Goal: Task Accomplishment & Management: Manage account settings

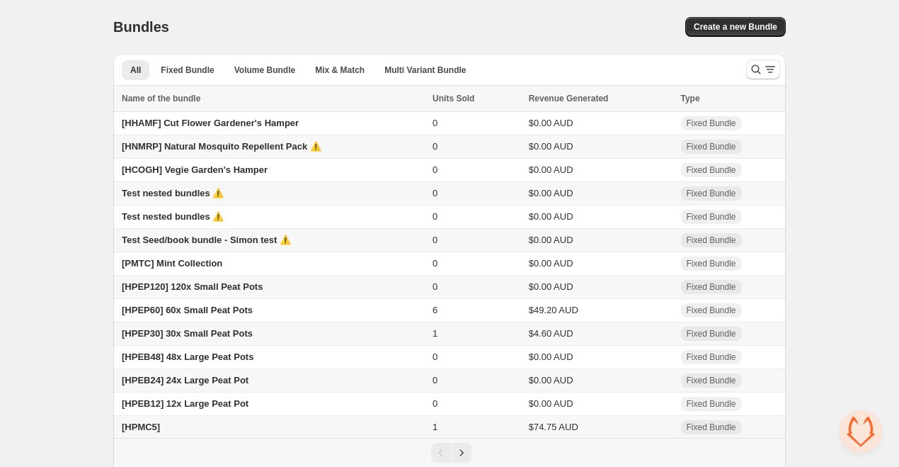
click at [216, 239] on span "Test Seed/book bundle - Simon test ⚠️" at bounding box center [206, 239] width 169 height 11
click at [172, 196] on span "Test nested bundles ⚠️" at bounding box center [173, 193] width 102 height 11
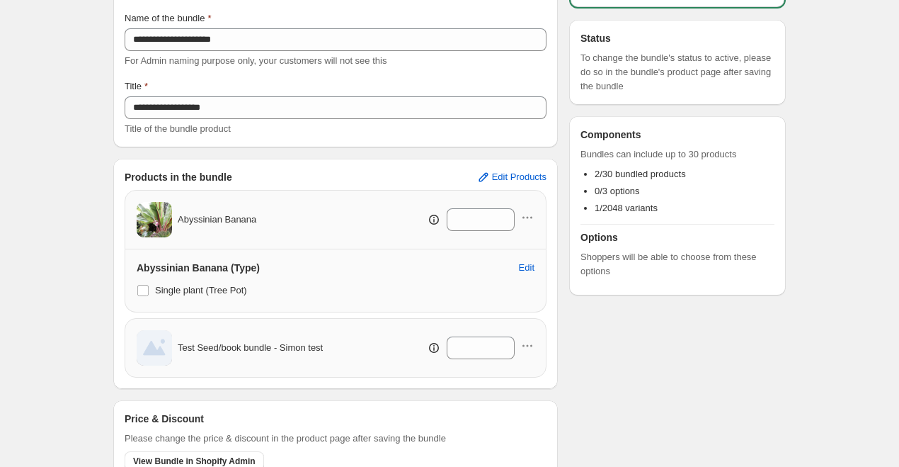
scroll to position [154, 0]
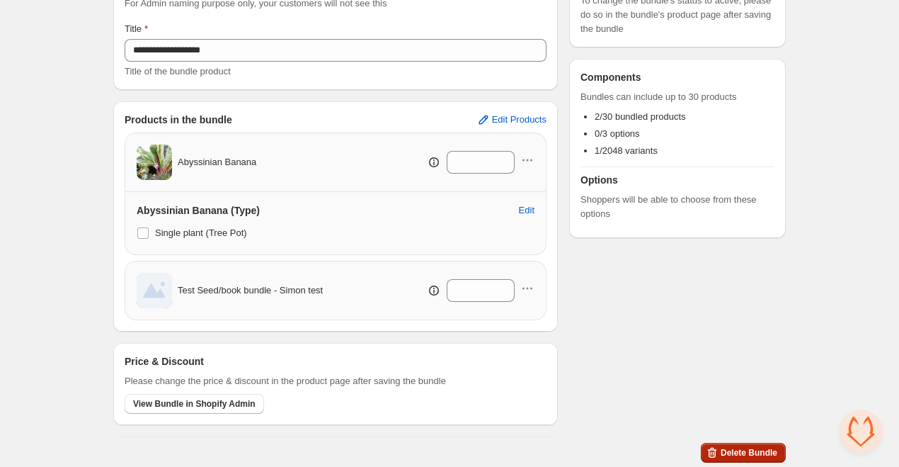
click at [739, 451] on span "Delete Bundle" at bounding box center [749, 452] width 57 height 11
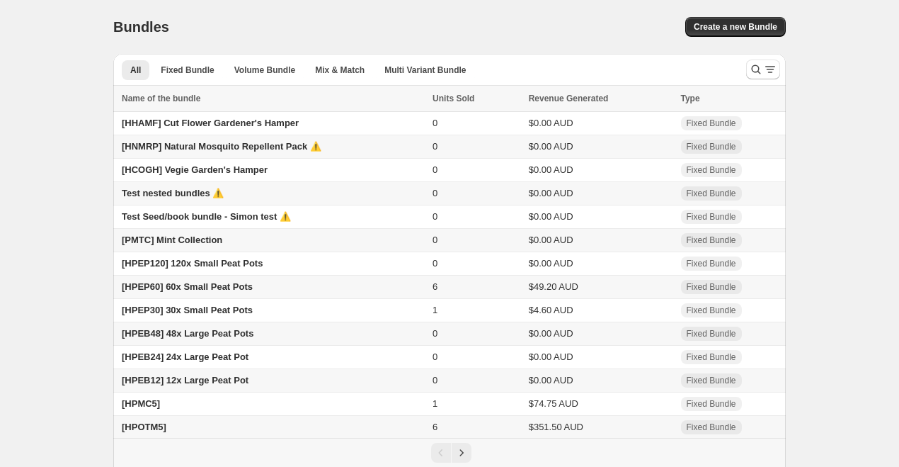
click at [280, 192] on div "Test nested bundles ⚠️" at bounding box center [273, 193] width 302 height 14
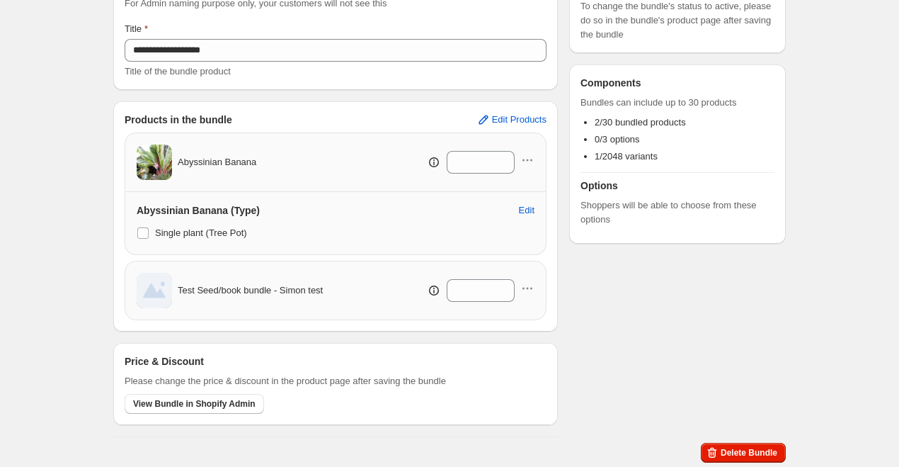
scroll to position [154, 0]
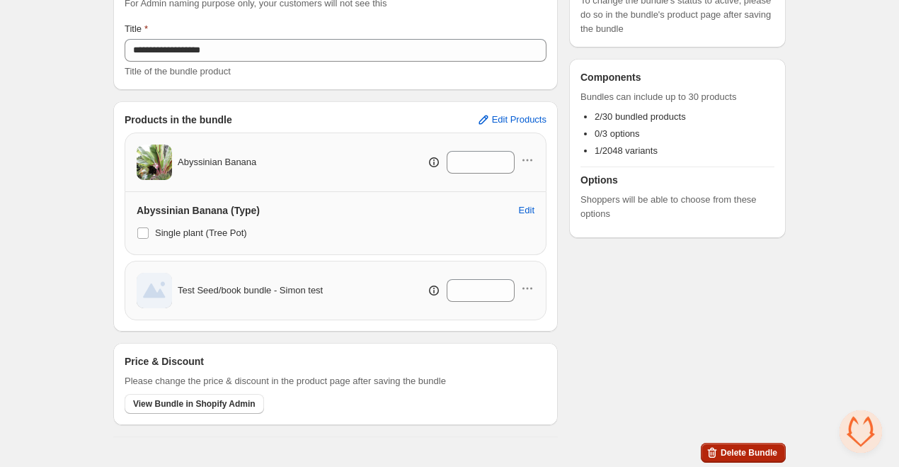
click at [732, 451] on span "Delete Bundle" at bounding box center [749, 452] width 57 height 11
click at [753, 447] on span "Delete Bundle" at bounding box center [749, 452] width 57 height 11
click at [525, 207] on span "Edit" at bounding box center [527, 210] width 16 height 11
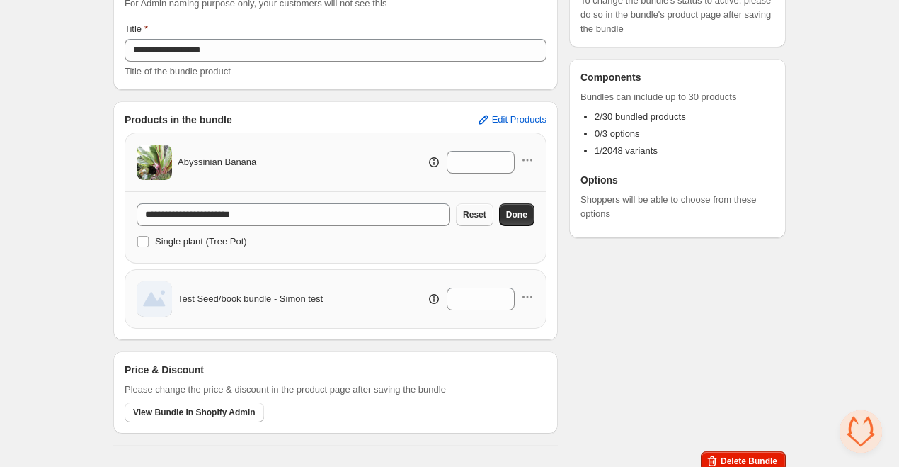
click at [506, 215] on button "Done" at bounding box center [516, 214] width 35 height 23
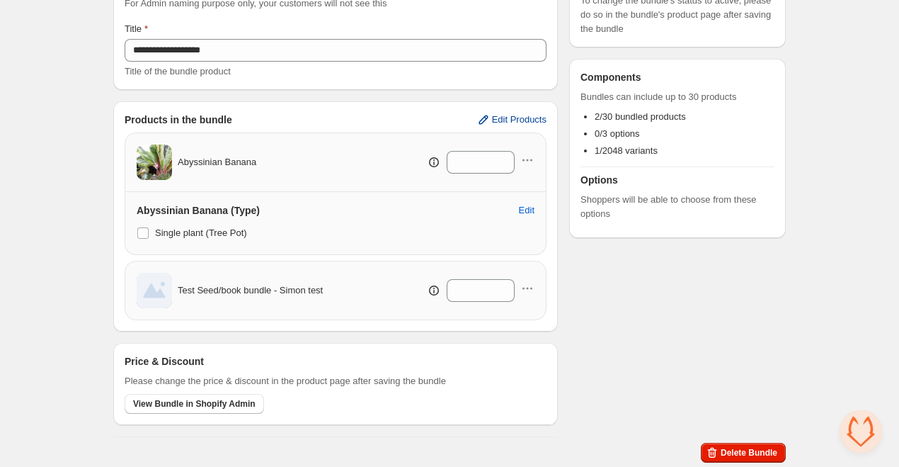
click at [531, 122] on span "Edit Products" at bounding box center [519, 119] width 55 height 11
click at [602, 305] on div "Checklist Status To change the bundle's status to active, please do so in the b…" at bounding box center [677, 177] width 217 height 520
click at [397, 212] on div "Abyssinian Banana (Type) Edit" at bounding box center [336, 210] width 398 height 14
click at [364, 215] on div "Abyssinian Banana (Type) Edit" at bounding box center [336, 210] width 398 height 14
click at [529, 288] on icon "button" at bounding box center [527, 288] width 14 height 14
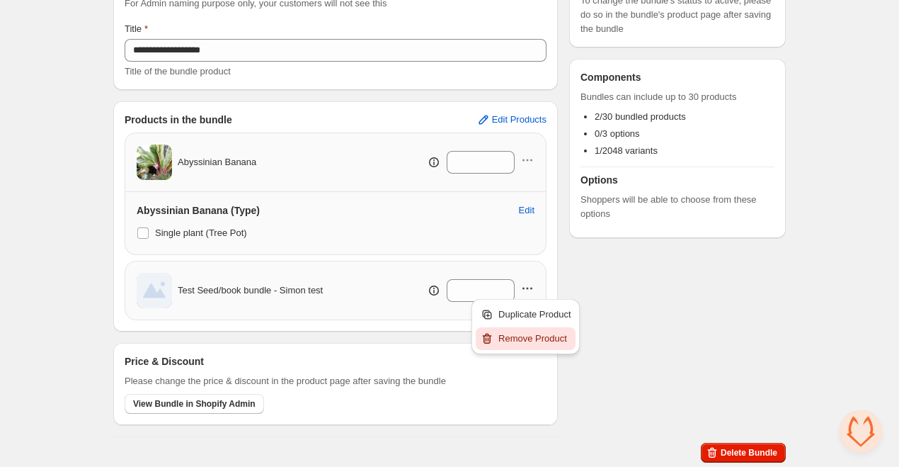
click at [523, 335] on span "Remove Product" at bounding box center [534, 338] width 73 height 14
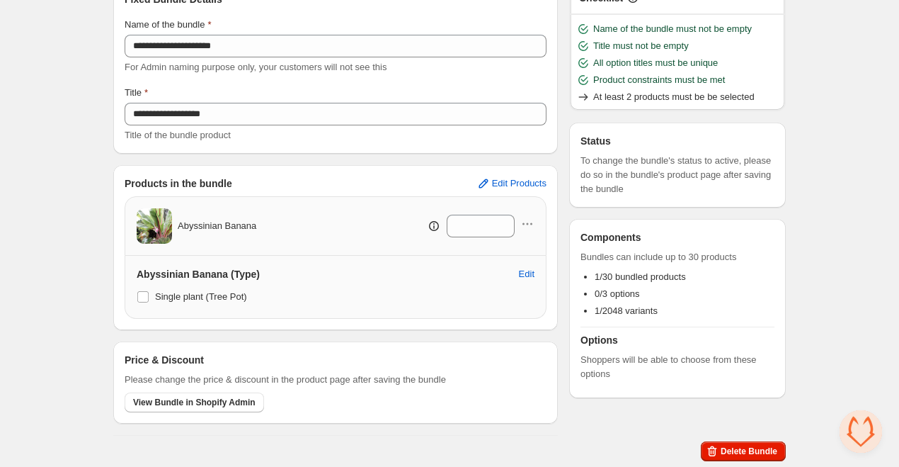
scroll to position [89, 0]
click at [524, 181] on span "Edit Products" at bounding box center [519, 183] width 55 height 11
click at [530, 219] on icon "button" at bounding box center [527, 224] width 14 height 14
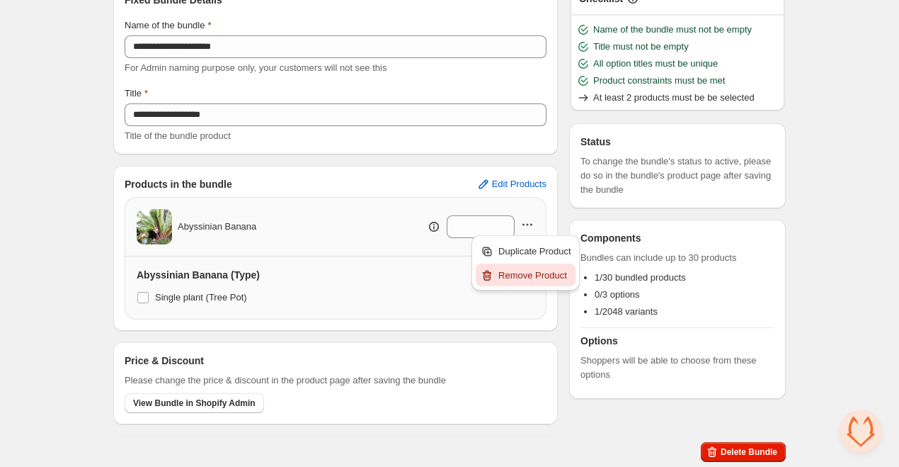
click at [519, 271] on span "Remove Product" at bounding box center [534, 275] width 73 height 14
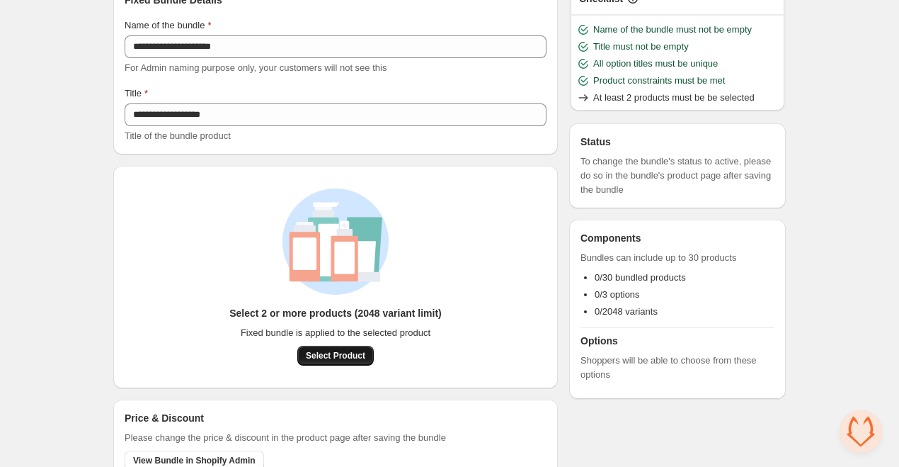
click at [343, 358] on span "Select Product" at bounding box center [335, 355] width 59 height 11
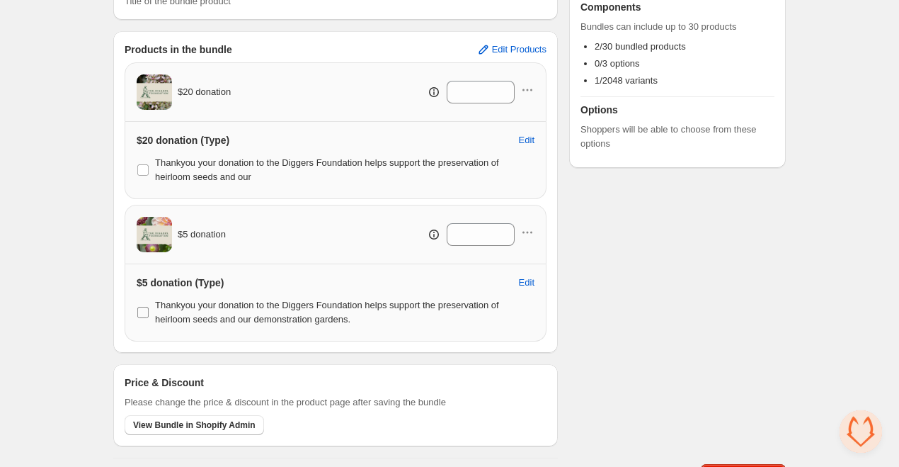
scroll to position [245, 0]
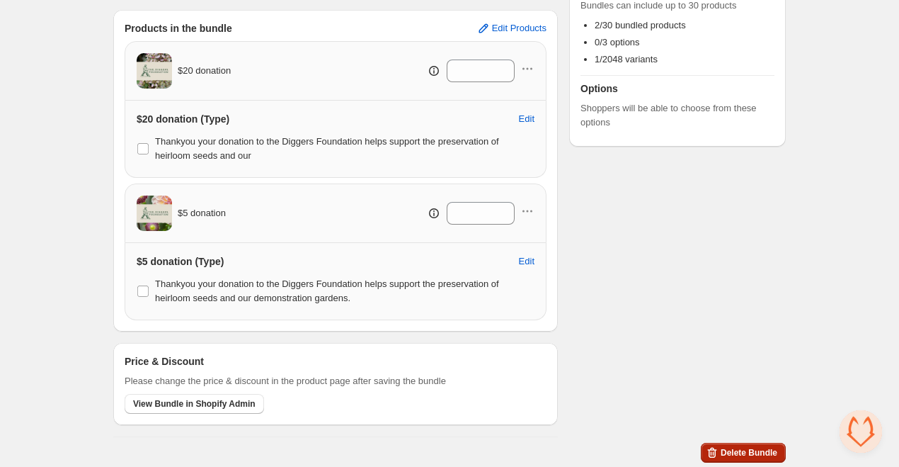
click at [736, 452] on span "Delete Bundle" at bounding box center [749, 452] width 57 height 11
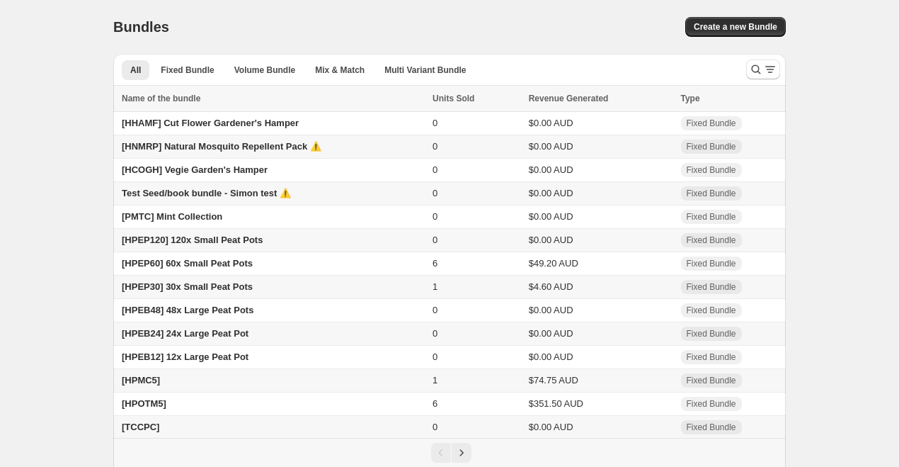
click at [316, 193] on div "Test Seed/book bundle - Simon test ⚠️" at bounding box center [273, 193] width 302 height 14
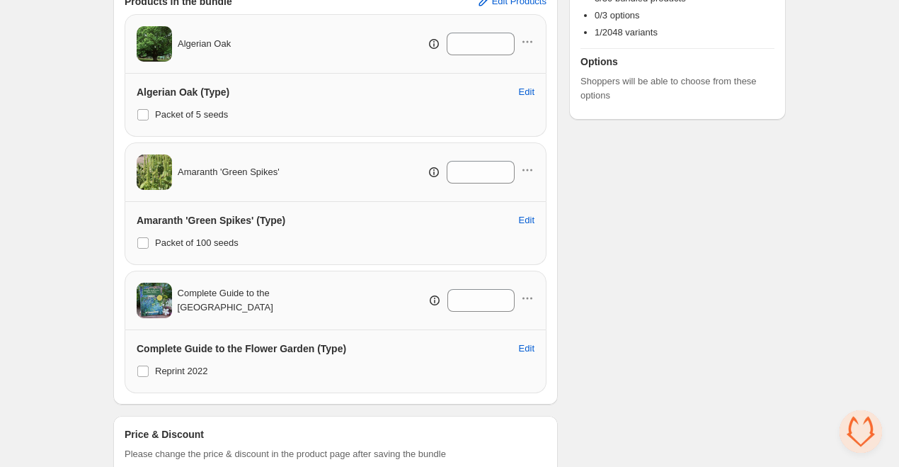
scroll to position [345, 0]
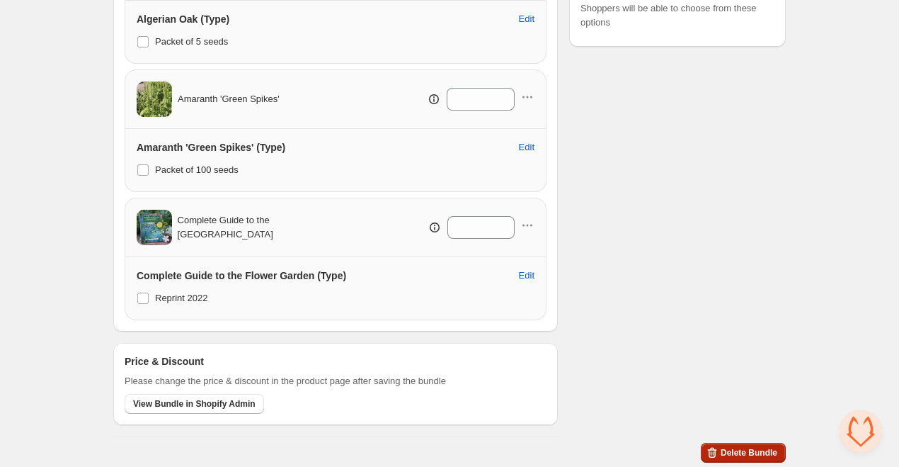
click at [737, 455] on span "Delete Bundle" at bounding box center [749, 452] width 57 height 11
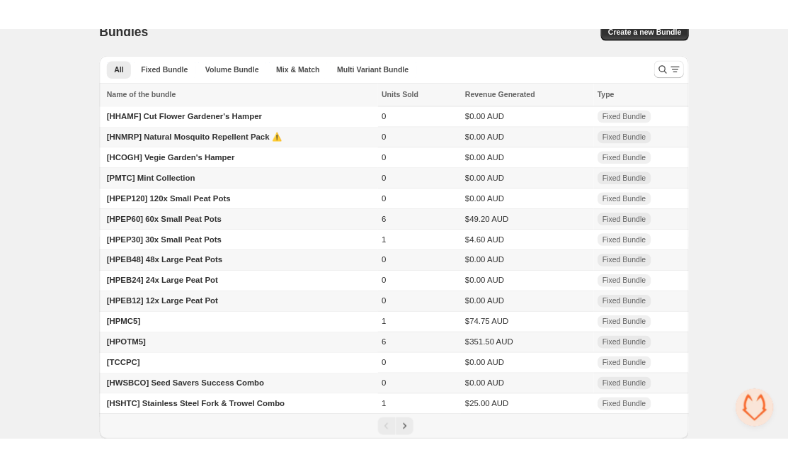
scroll to position [25, 0]
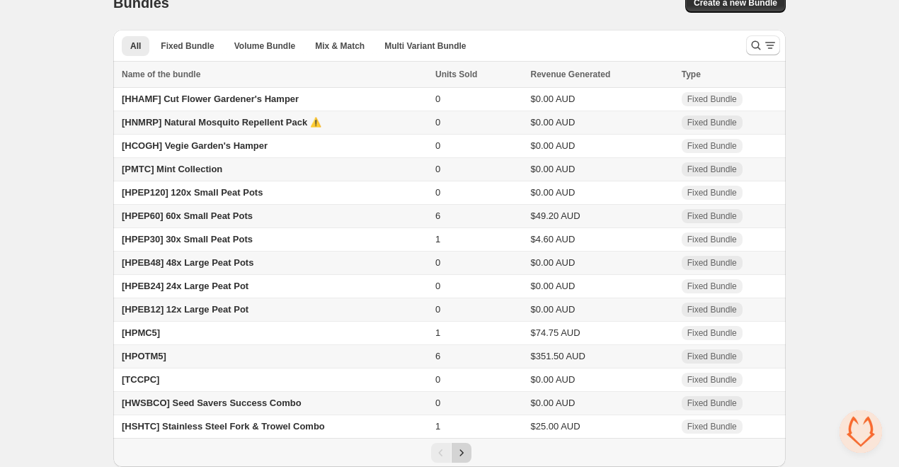
click at [462, 455] on icon "Next" at bounding box center [462, 452] width 14 height 14
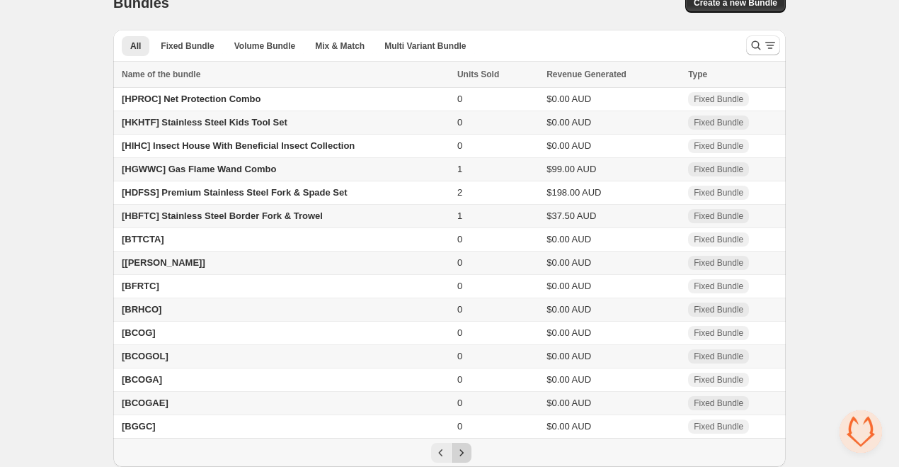
click at [467, 455] on icon "Next" at bounding box center [462, 452] width 14 height 14
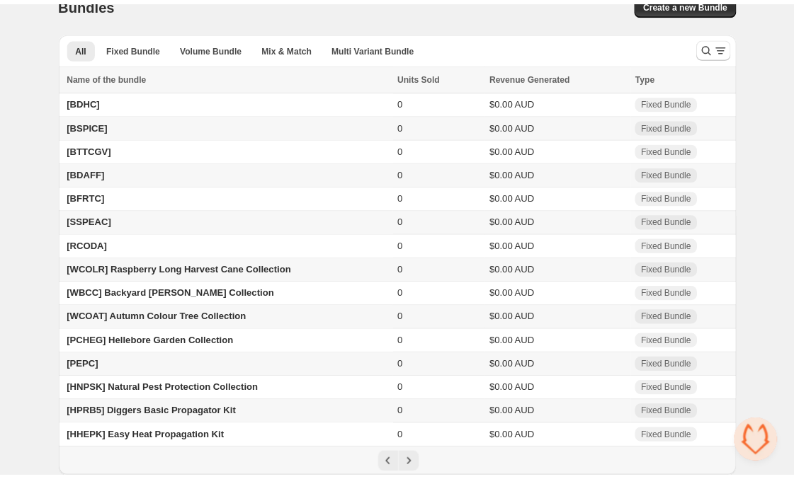
scroll to position [13, 0]
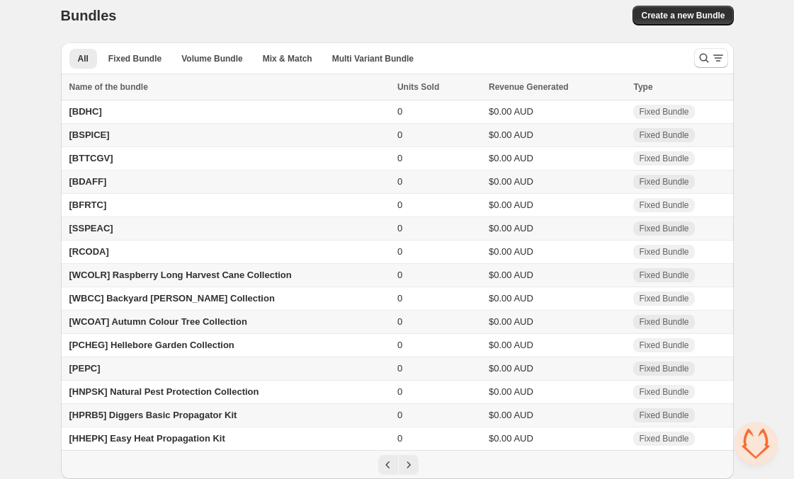
click at [427, 8] on div "Create a new Bundle" at bounding box center [556, 16] width 353 height 20
